Goal: Task Accomplishment & Management: Manage account settings

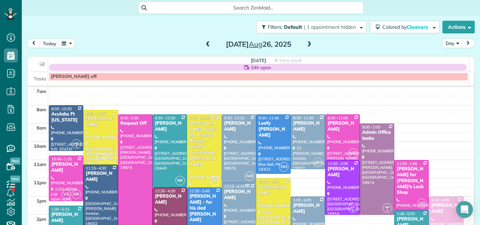
scroll to position [63, 0]
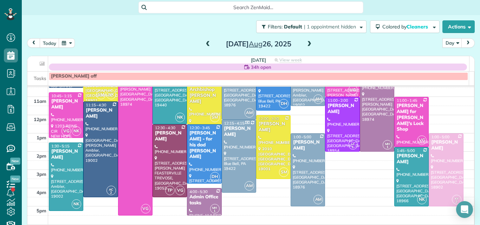
click at [302, 40] on div "[DATE]" at bounding box center [258, 43] width 112 height 11
click at [308, 41] on span at bounding box center [309, 44] width 8 height 11
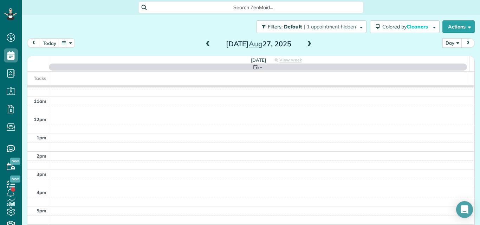
scroll to position [0, 0]
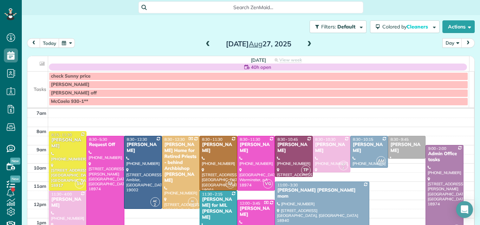
click at [306, 42] on span at bounding box center [309, 44] width 8 height 6
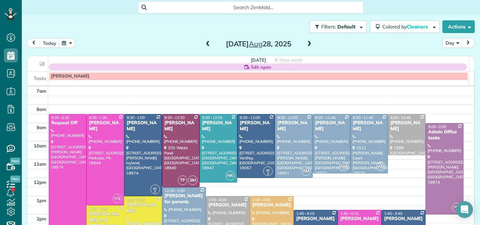
click at [204, 42] on span at bounding box center [208, 44] width 8 height 6
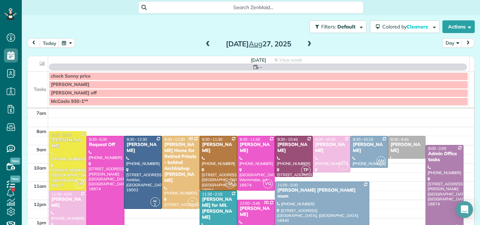
click at [204, 42] on span at bounding box center [208, 44] width 8 height 6
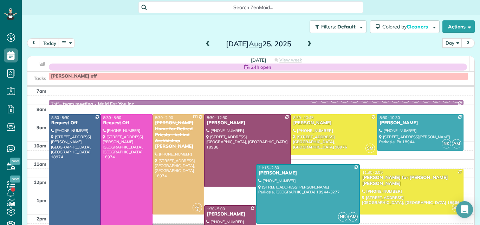
click at [204, 42] on span at bounding box center [208, 44] width 8 height 6
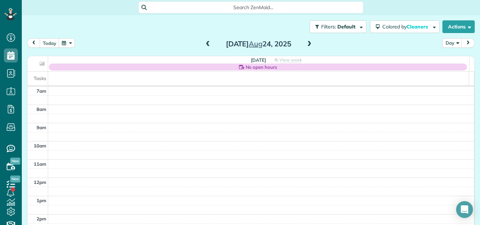
click at [204, 42] on span at bounding box center [208, 44] width 8 height 6
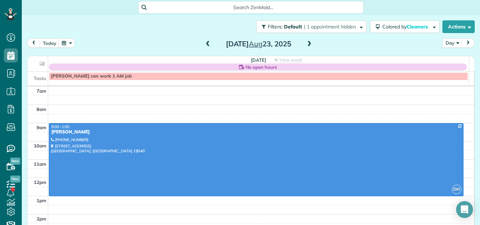
click at [204, 42] on span at bounding box center [208, 44] width 8 height 6
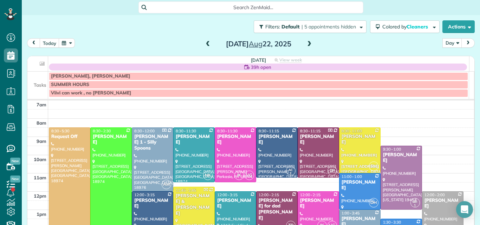
click at [204, 42] on span at bounding box center [208, 44] width 8 height 6
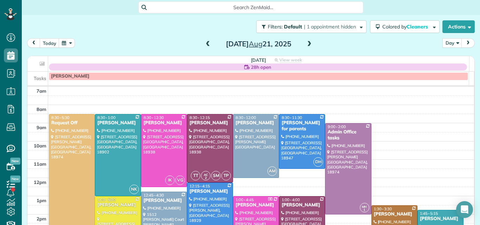
click at [306, 40] on span at bounding box center [309, 44] width 8 height 11
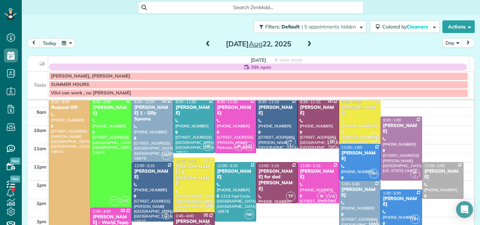
scroll to position [27, 0]
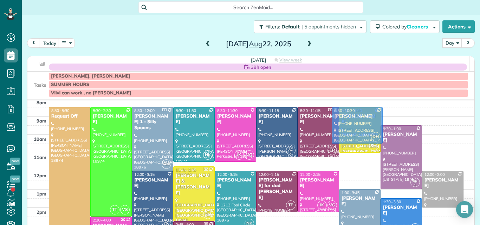
drag, startPoint x: 338, startPoint y: 153, endPoint x: 339, endPoint y: 108, distance: 45.3
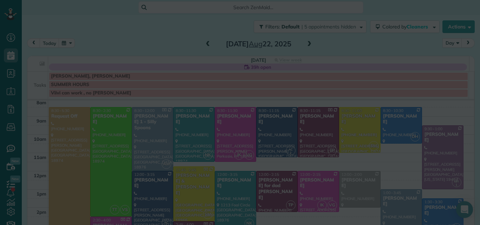
scroll to position [19, 0]
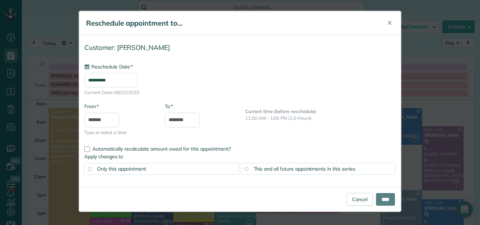
type input "**********"
click at [389, 200] on input "****" at bounding box center [385, 199] width 19 height 13
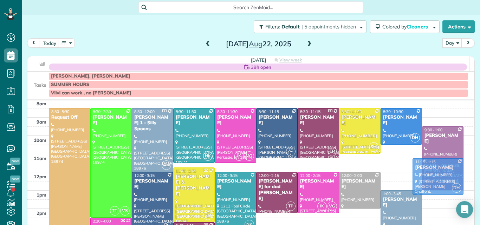
drag, startPoint x: 438, startPoint y: 206, endPoint x: 418, endPoint y: 163, distance: 47.9
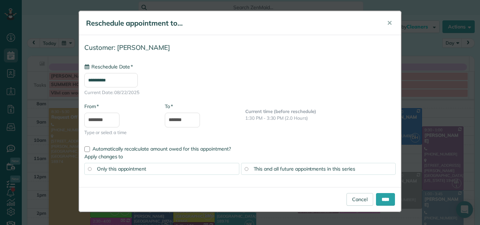
type input "**********"
click at [378, 193] on input "****" at bounding box center [385, 199] width 19 height 13
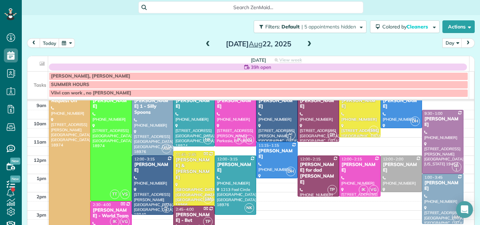
scroll to position [54, 0]
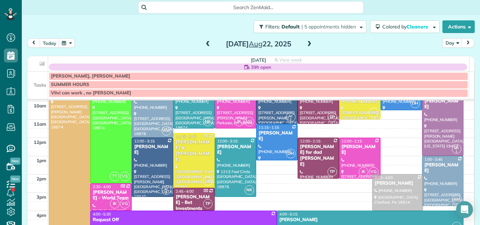
drag, startPoint x: 390, startPoint y: 146, endPoint x: 390, endPoint y: 181, distance: 34.8
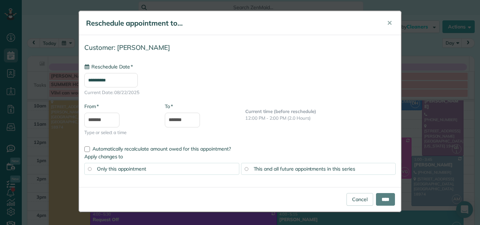
type input "**********"
click at [355, 199] on link "Cancel" at bounding box center [359, 199] width 27 height 13
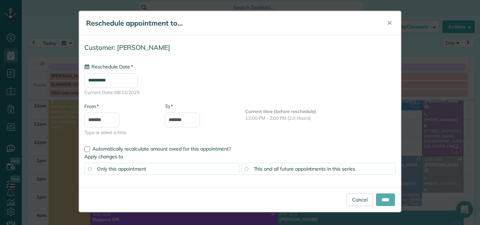
click at [388, 193] on body "Dashboard Scheduling Calendar View List View Dispatch View - Weekly scheduling …" at bounding box center [240, 112] width 480 height 225
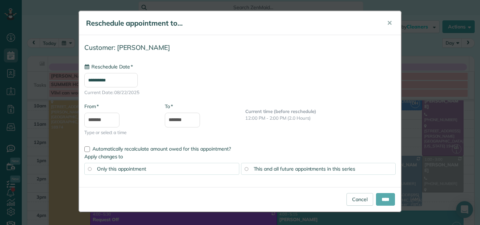
type input "**********"
click at [360, 197] on link "Cancel" at bounding box center [359, 199] width 27 height 13
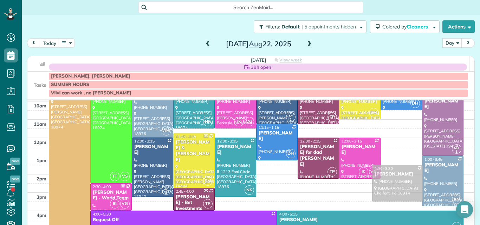
drag, startPoint x: 385, startPoint y: 156, endPoint x: 387, endPoint y: 183, distance: 26.8
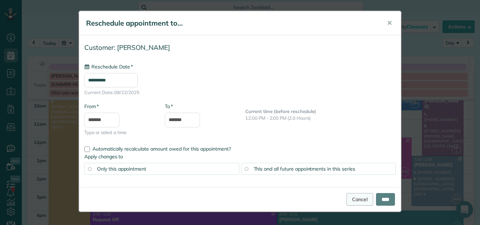
type input "**********"
click at [356, 194] on link "Cancel" at bounding box center [359, 199] width 27 height 13
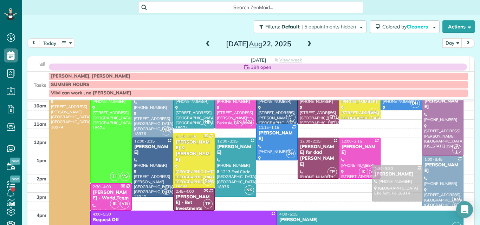
drag, startPoint x: 388, startPoint y: 150, endPoint x: 390, endPoint y: 178, distance: 27.5
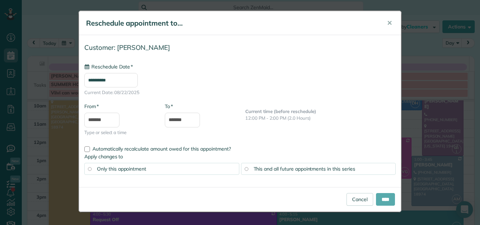
type input "**********"
click at [383, 197] on input "****" at bounding box center [385, 199] width 19 height 13
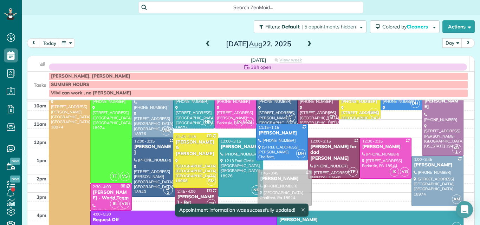
drag, startPoint x: 286, startPoint y: 170, endPoint x: 287, endPoint y: 174, distance: 4.2
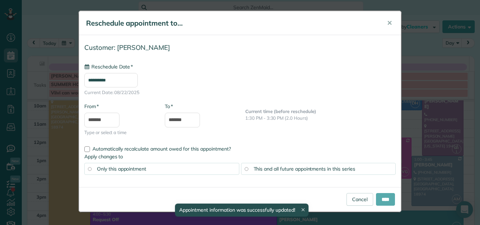
type input "**********"
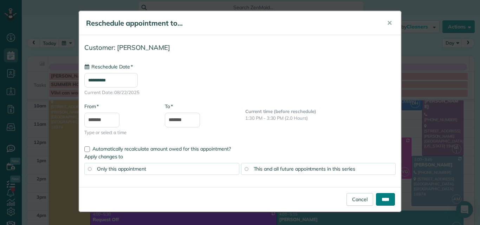
click at [381, 202] on input "****" at bounding box center [385, 199] width 19 height 13
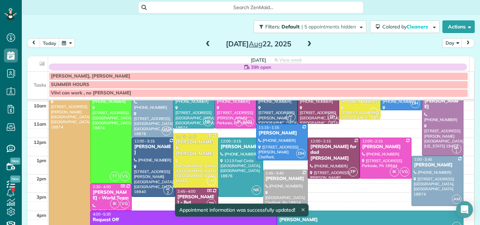
click at [288, 182] on div at bounding box center [285, 188] width 44 height 36
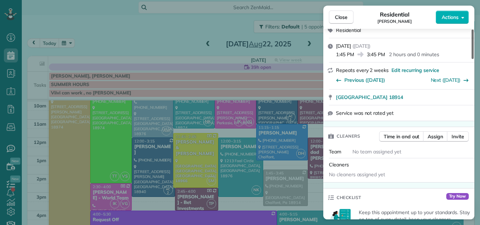
drag, startPoint x: 471, startPoint y: 47, endPoint x: 471, endPoint y: 62, distance: 15.1
click at [471, 59] on div at bounding box center [472, 43] width 2 height 29
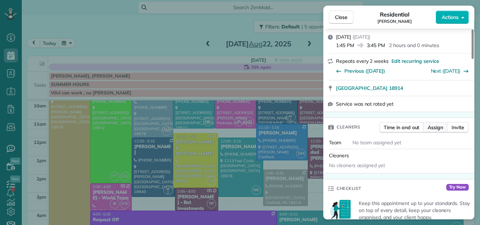
click at [440, 127] on span "Assign" at bounding box center [434, 127] width 15 height 7
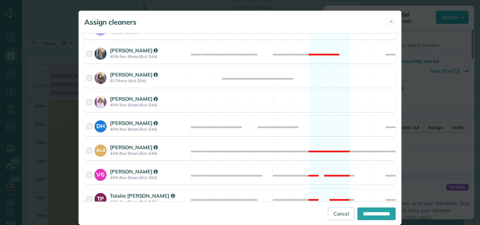
scroll to position [200, 0]
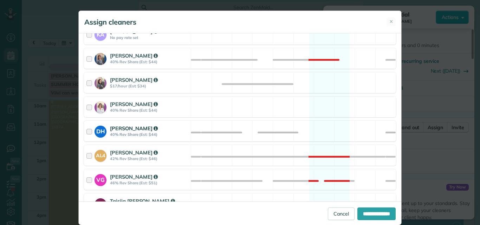
click at [88, 131] on div at bounding box center [90, 131] width 8 height 13
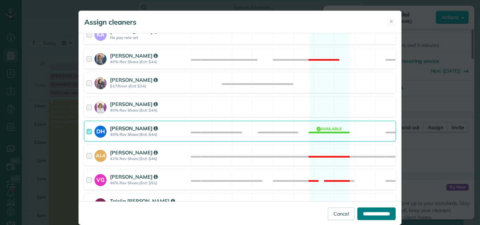
click at [357, 207] on input "**********" at bounding box center [376, 213] width 38 height 13
type input "**********"
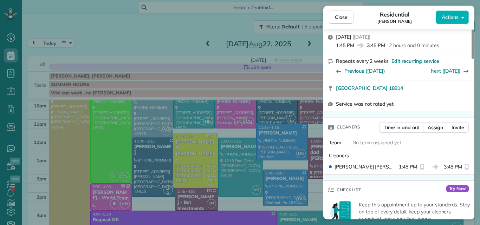
drag, startPoint x: 336, startPoint y: 19, endPoint x: 336, endPoint y: 41, distance: 22.1
click at [336, 19] on span "Close" at bounding box center [341, 17] width 13 height 7
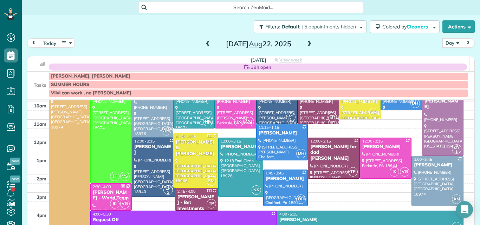
click at [444, 40] on button "Day" at bounding box center [452, 42] width 20 height 9
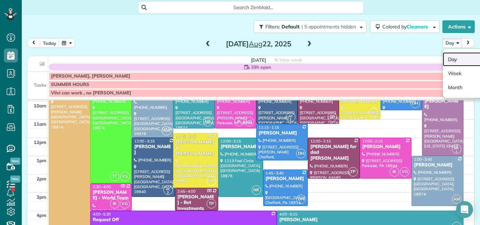
click at [444, 57] on link "Day" at bounding box center [469, 59] width 55 height 14
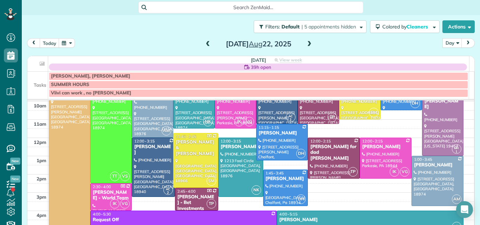
click at [204, 44] on span at bounding box center [208, 44] width 8 height 6
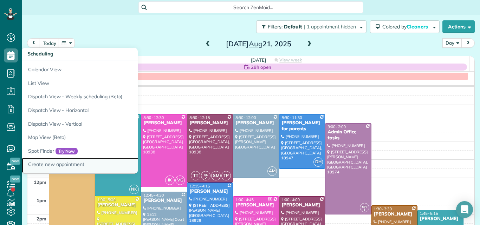
click at [40, 164] on link "Create new appointment" at bounding box center [110, 166] width 176 height 16
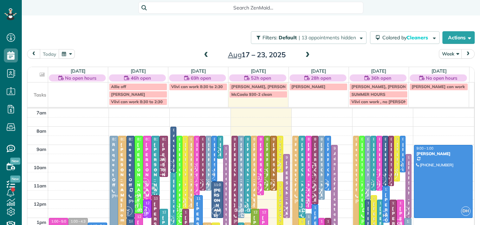
scroll to position [3, 3]
click at [444, 54] on button "Week" at bounding box center [449, 53] width 23 height 9
click at [405, 54] on div "today Week Day Week Month Aug 17 – 23, 2025" at bounding box center [250, 55] width 447 height 13
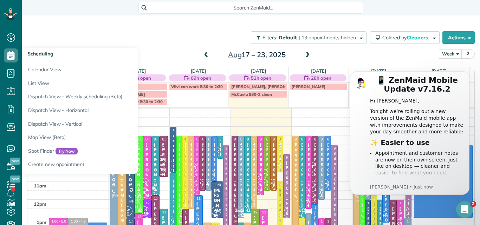
scroll to position [0, 0]
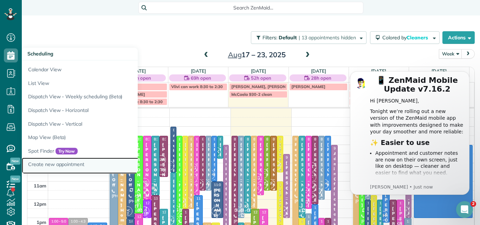
click at [48, 162] on link "Create new appointment" at bounding box center [110, 166] width 176 height 16
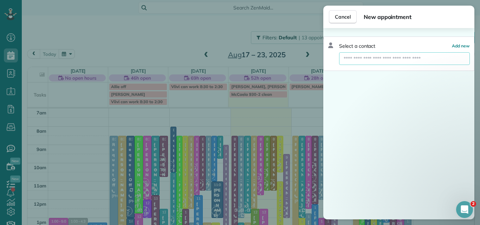
click at [358, 56] on input "text" at bounding box center [404, 58] width 131 height 13
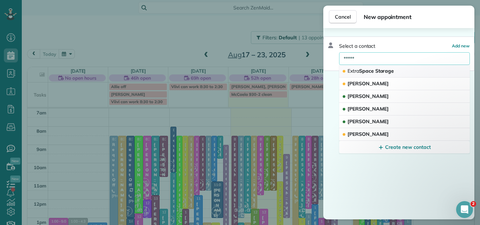
type input "*****"
click at [363, 73] on span "Extra Space Storage" at bounding box center [370, 71] width 46 height 6
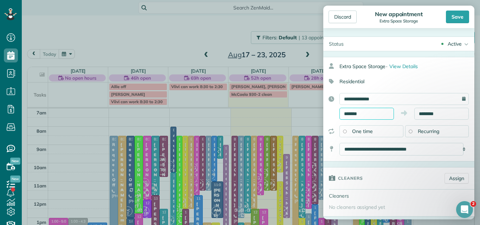
click at [374, 114] on input "*******" at bounding box center [366, 114] width 54 height 12
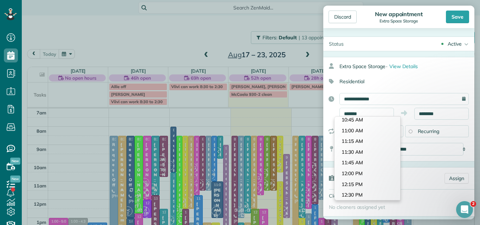
scroll to position [463, 0]
type input "********"
click at [356, 162] on body "Dashboard Scheduling Calendar View List View Dispatch View - Weekly scheduling …" at bounding box center [240, 112] width 480 height 225
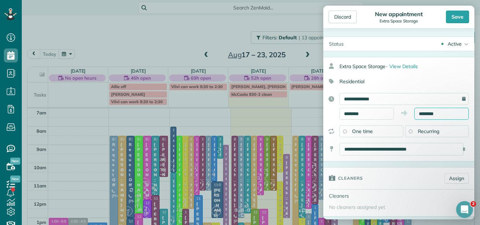
click at [425, 111] on input "********" at bounding box center [441, 114] width 54 height 12
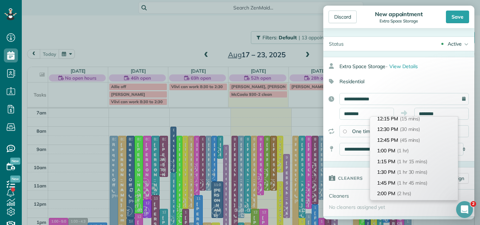
scroll to position [0, 0]
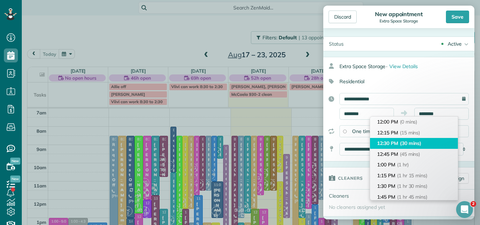
type input "********"
click at [400, 143] on span "(30 mins)" at bounding box center [411, 143] width 22 height 6
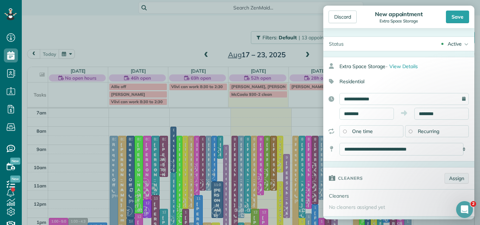
click at [451, 178] on link "Assign" at bounding box center [456, 178] width 24 height 11
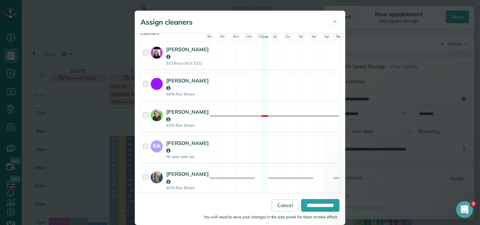
scroll to position [93, 0]
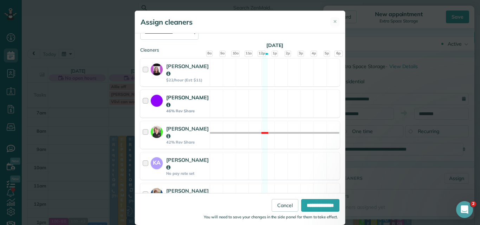
click at [143, 103] on div at bounding box center [147, 104] width 8 height 20
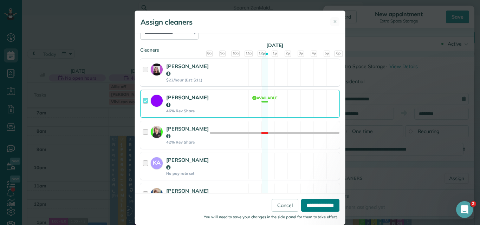
click at [324, 205] on input "**********" at bounding box center [320, 205] width 38 height 13
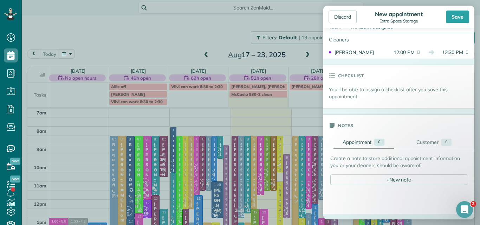
scroll to position [187, 0]
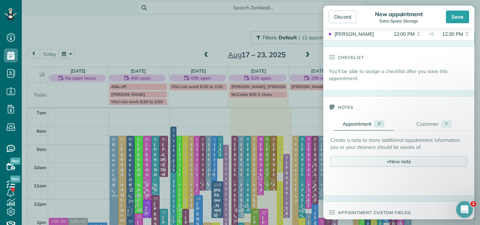
click at [405, 160] on div "+ New note" at bounding box center [398, 161] width 137 height 11
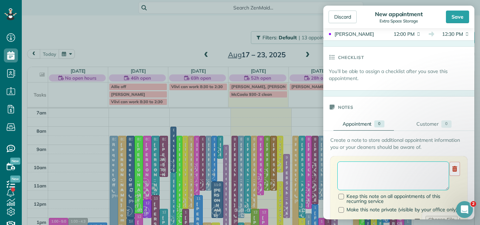
click at [358, 170] on textarea at bounding box center [393, 175] width 112 height 29
type textarea "**********"
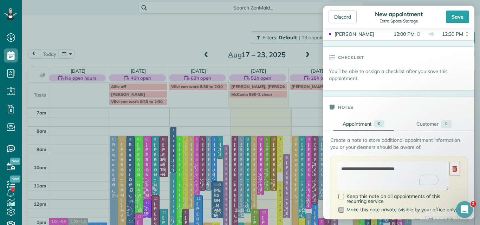
click at [342, 210] on div at bounding box center [341, 210] width 6 height 6
click at [460, 17] on div "Save" at bounding box center [457, 17] width 23 height 13
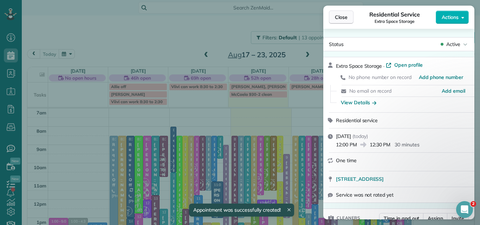
click at [347, 17] on span "Close" at bounding box center [341, 17] width 13 height 7
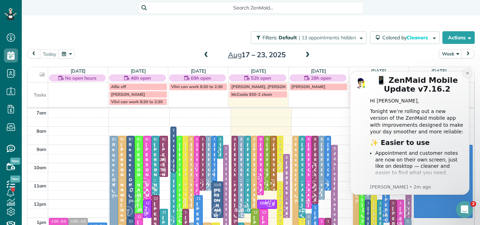
click at [465, 73] on icon "Dismiss notification" at bounding box center [467, 73] width 4 height 4
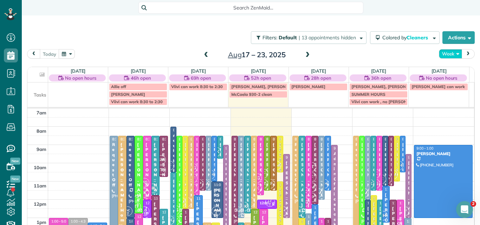
click at [449, 53] on button "Week" at bounding box center [449, 53] width 23 height 9
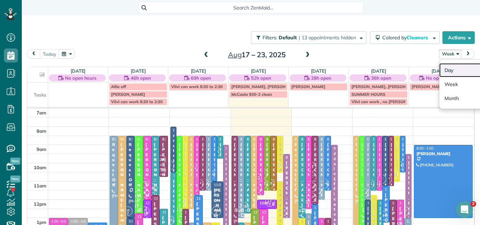
click at [442, 69] on link "Day" at bounding box center [466, 70] width 55 height 14
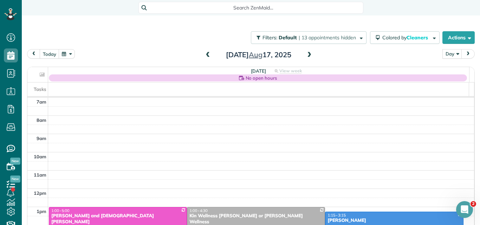
click at [307, 54] on span at bounding box center [309, 55] width 8 height 6
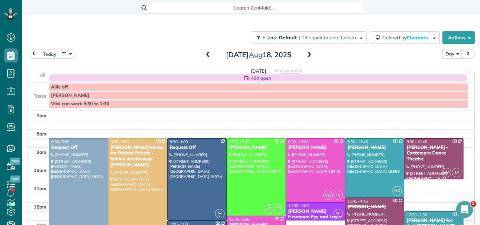
click at [307, 54] on span at bounding box center [309, 55] width 8 height 6
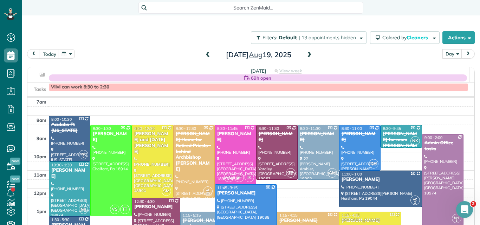
click at [307, 54] on span at bounding box center [309, 55] width 8 height 6
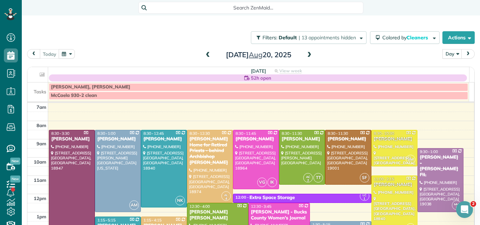
click at [307, 54] on span at bounding box center [309, 55] width 8 height 6
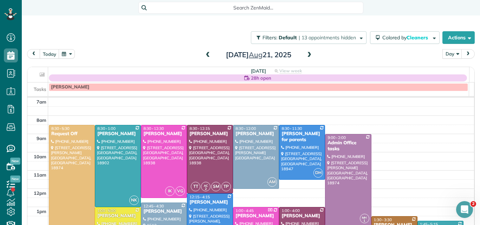
click at [307, 54] on span at bounding box center [309, 55] width 8 height 6
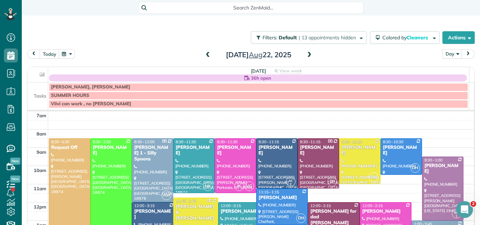
click at [206, 54] on span at bounding box center [208, 55] width 8 height 6
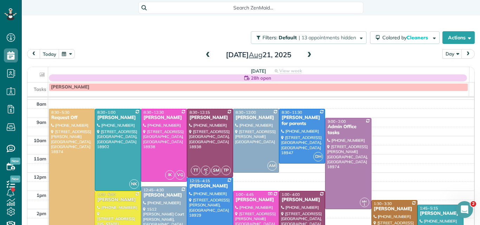
scroll to position [12, 0]
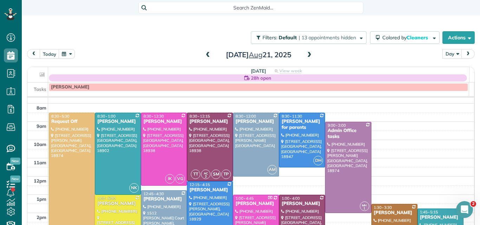
click at [420, 44] on div "Filters: Default | 13 appointments hidden Colored by Cleaners Color by Cleaner …" at bounding box center [251, 37] width 458 height 23
click at [205, 54] on span at bounding box center [208, 55] width 8 height 6
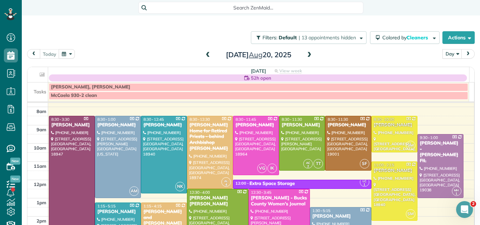
scroll to position [0, 0]
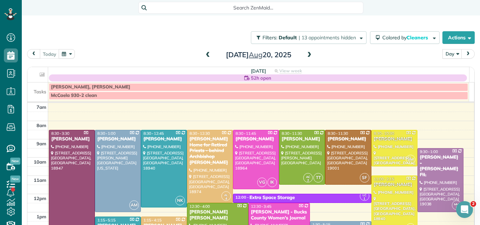
click at [305, 53] on span at bounding box center [309, 55] width 8 height 6
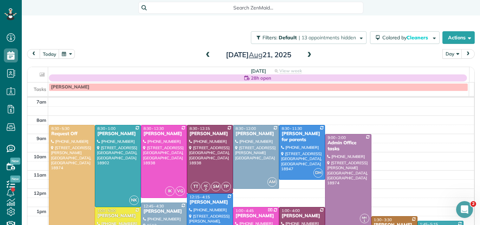
click at [204, 55] on span at bounding box center [208, 55] width 8 height 6
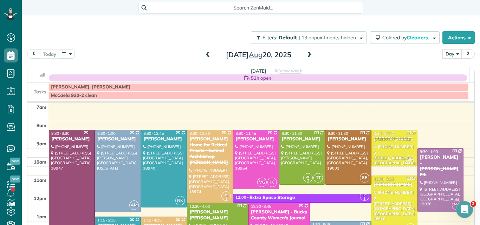
click at [63, 169] on div at bounding box center [71, 193] width 45 height 127
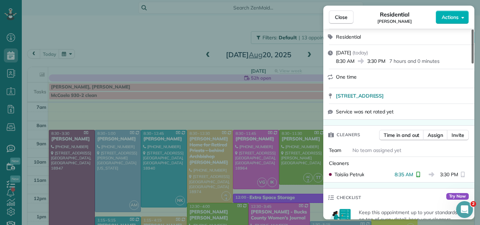
drag, startPoint x: 472, startPoint y: 57, endPoint x: 470, endPoint y: 75, distance: 18.7
click at [471, 64] on div at bounding box center [472, 46] width 2 height 34
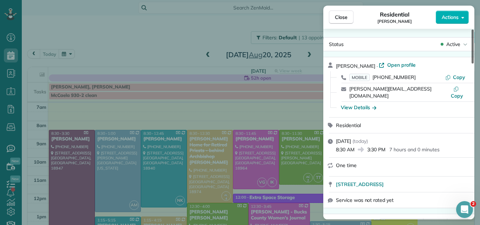
drag, startPoint x: 471, startPoint y: 58, endPoint x: 474, endPoint y: 26, distance: 32.1
click at [473, 29] on div at bounding box center [472, 46] width 2 height 34
click at [451, 18] on span "Actions" at bounding box center [449, 17] width 17 height 7
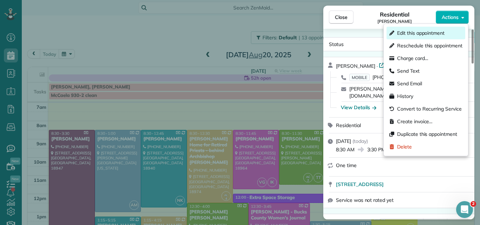
click at [427, 31] on span "Edit this appointment" at bounding box center [420, 32] width 47 height 7
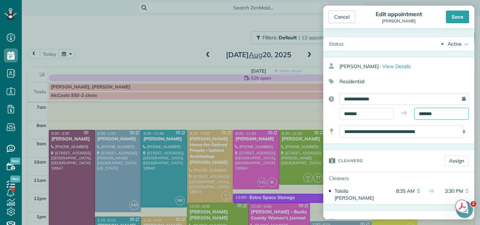
click at [422, 112] on input "*******" at bounding box center [441, 114] width 54 height 12
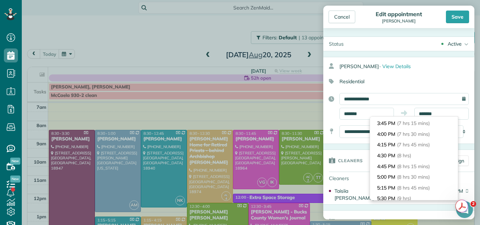
scroll to position [319, 0]
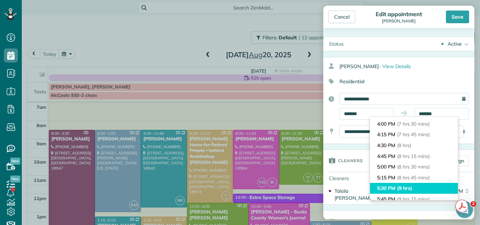
type input "*******"
click at [419, 185] on li "5:30 PM (9 hrs)" at bounding box center [414, 188] width 88 height 11
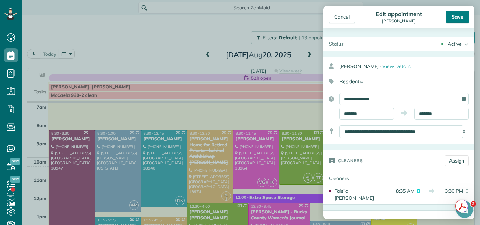
click at [459, 14] on div "Save" at bounding box center [457, 17] width 23 height 13
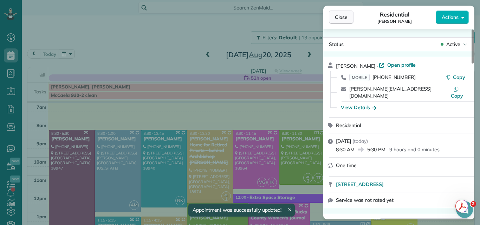
click at [342, 13] on button "Close" at bounding box center [341, 17] width 25 height 13
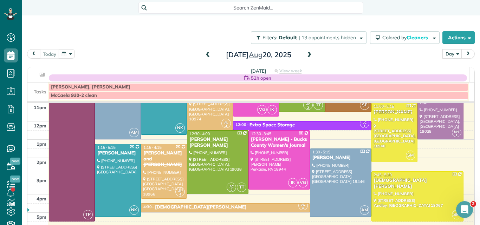
scroll to position [80, 0]
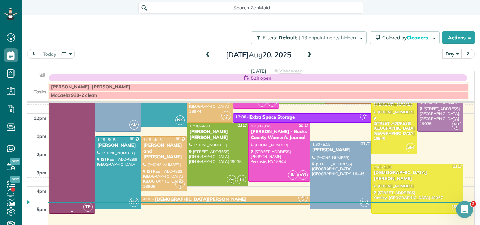
click at [79, 165] on div at bounding box center [71, 132] width 45 height 164
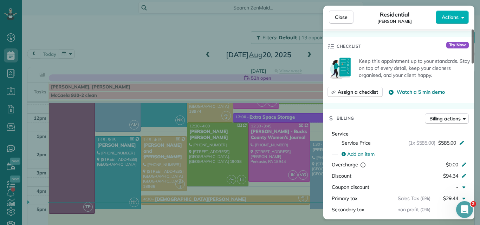
scroll to position [187, 0]
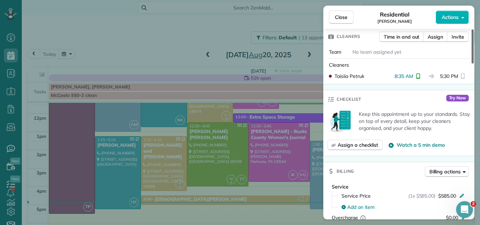
drag, startPoint x: 472, startPoint y: 47, endPoint x: 471, endPoint y: 80, distance: 33.4
click at [471, 64] on div at bounding box center [472, 46] width 2 height 34
click at [341, 18] on span "Close" at bounding box center [341, 17] width 13 height 7
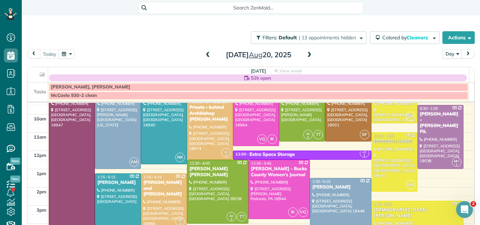
scroll to position [38, 0]
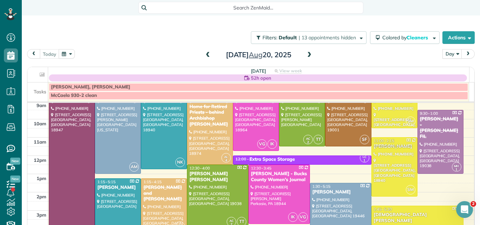
click at [208, 194] on div at bounding box center [217, 196] width 61 height 63
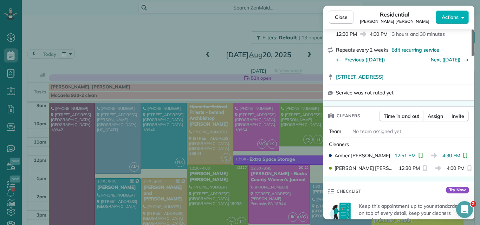
scroll to position [88, 0]
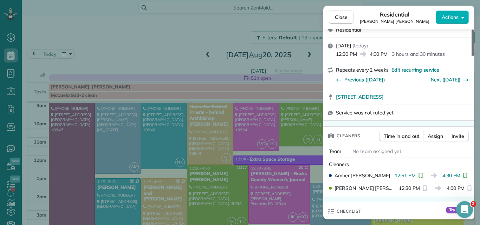
drag, startPoint x: 471, startPoint y: 48, endPoint x: 470, endPoint y: 61, distance: 12.4
click at [471, 56] on div at bounding box center [472, 42] width 2 height 27
click at [344, 16] on span "Close" at bounding box center [341, 17] width 13 height 7
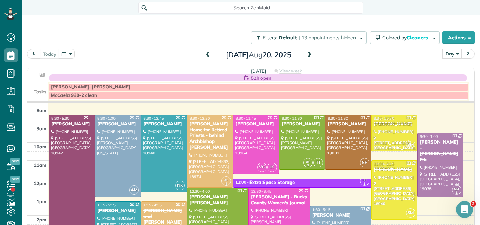
scroll to position [10, 0]
